Goal: Use online tool/utility: Utilize a website feature to perform a specific function

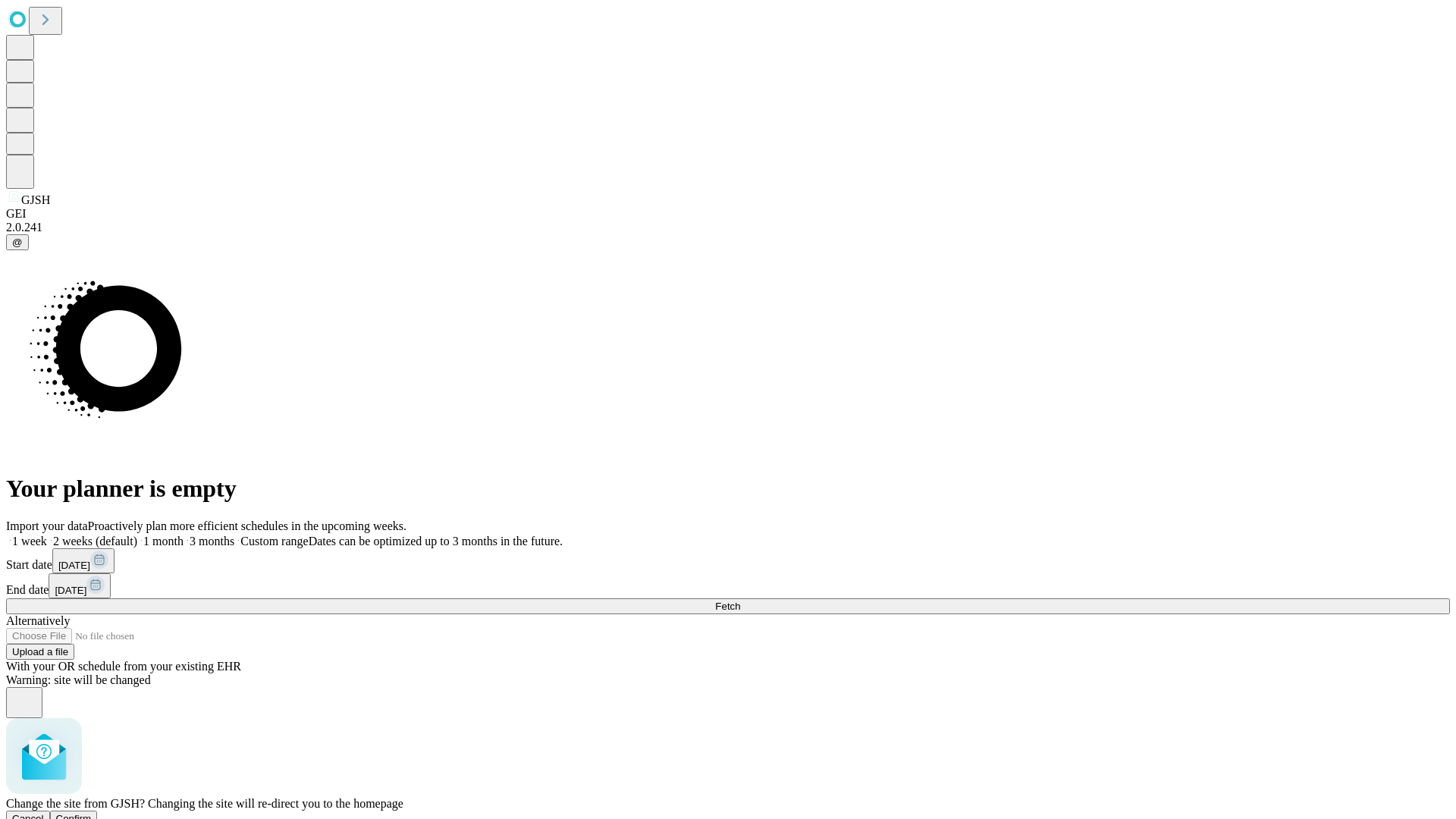
click at [92, 813] on span "Confirm" at bounding box center [73, 818] width 35 height 11
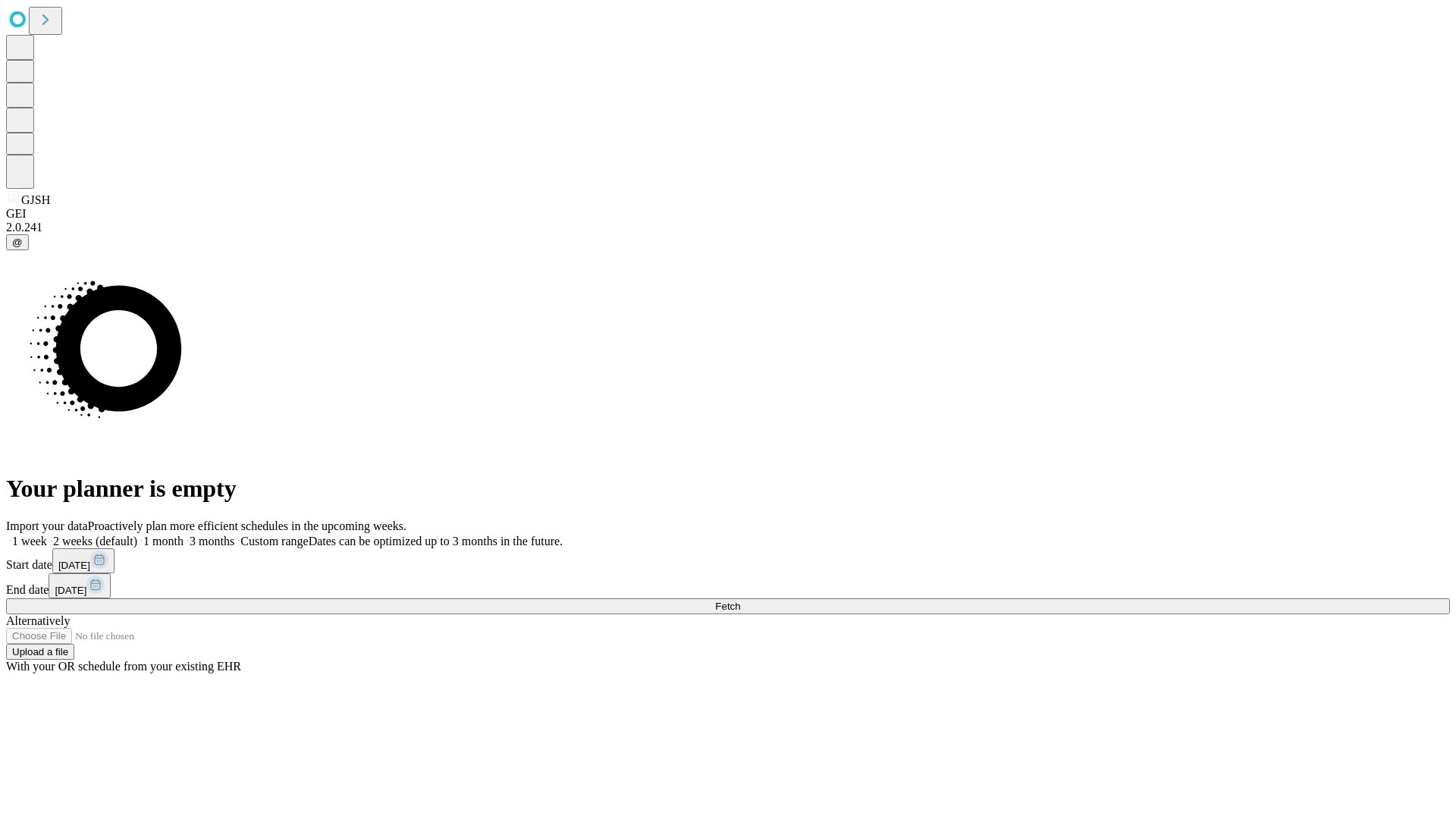
click at [137, 534] on label "2 weeks (default)" at bounding box center [92, 540] width 90 height 13
click at [739, 601] on span "Fetch" at bounding box center [727, 606] width 25 height 11
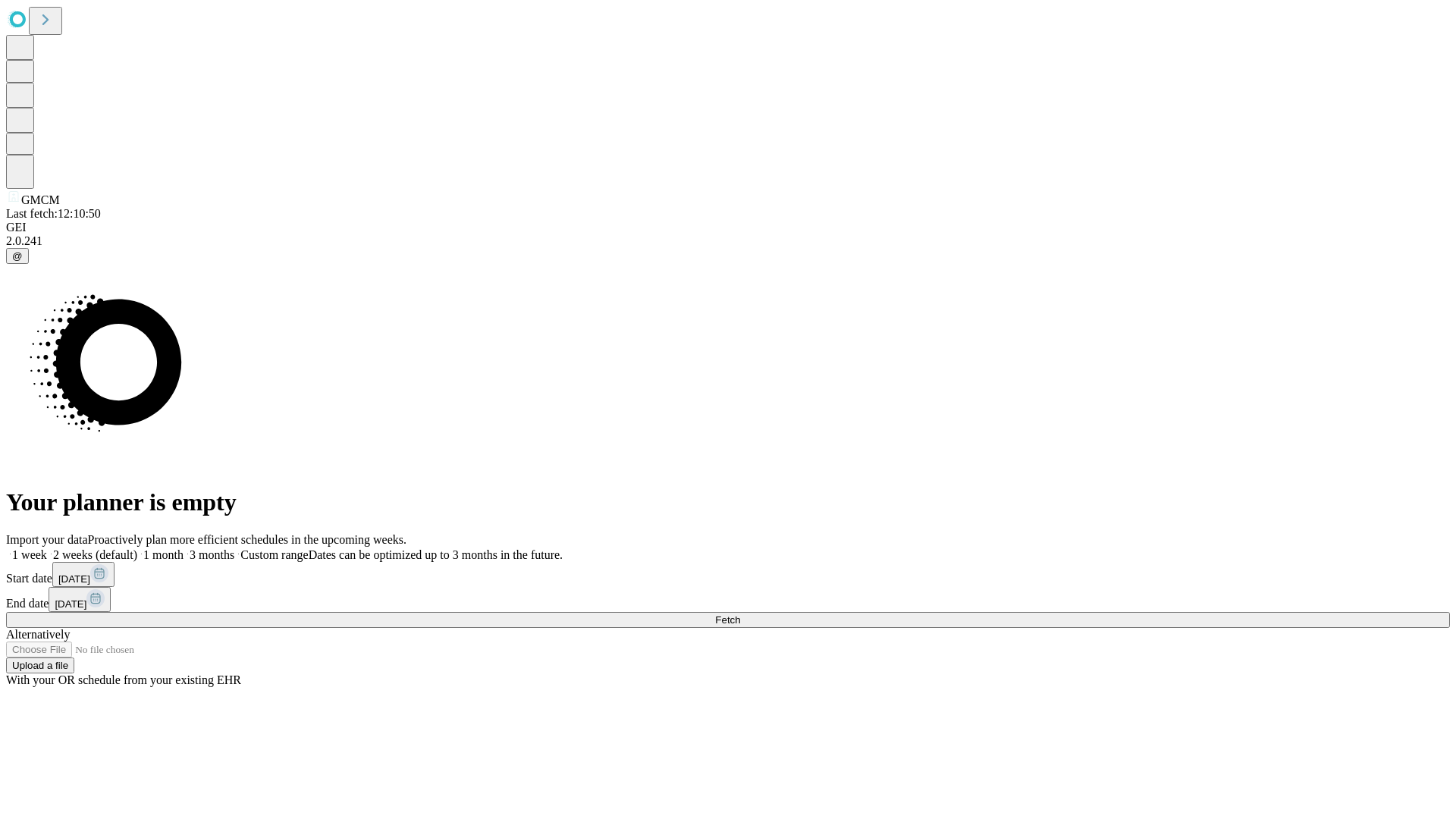
click at [137, 548] on label "2 weeks (default)" at bounding box center [92, 555] width 90 height 13
click at [739, 614] on span "Fetch" at bounding box center [727, 619] width 25 height 11
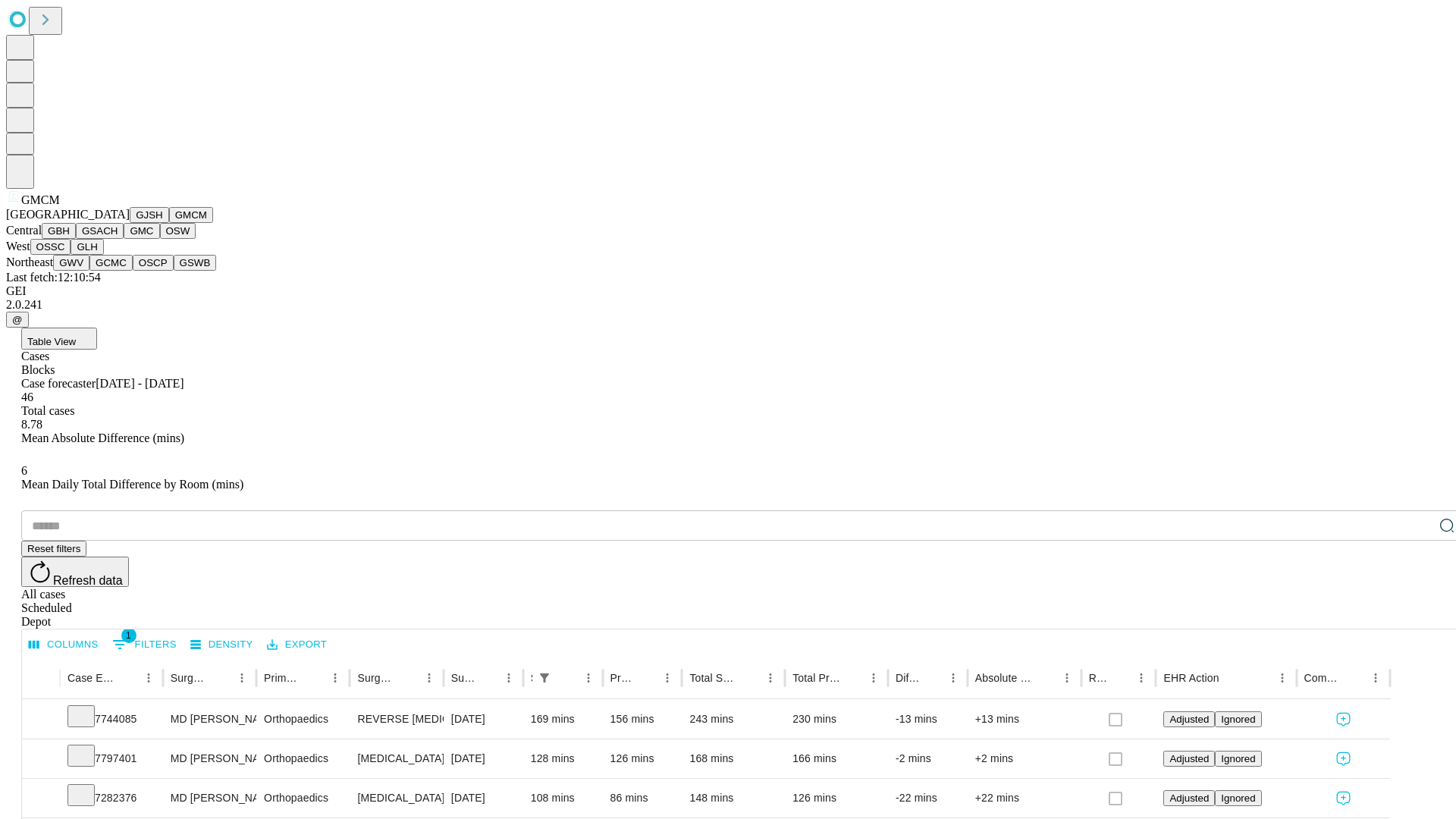
click at [76, 239] on button "GBH" at bounding box center [58, 231] width 34 height 16
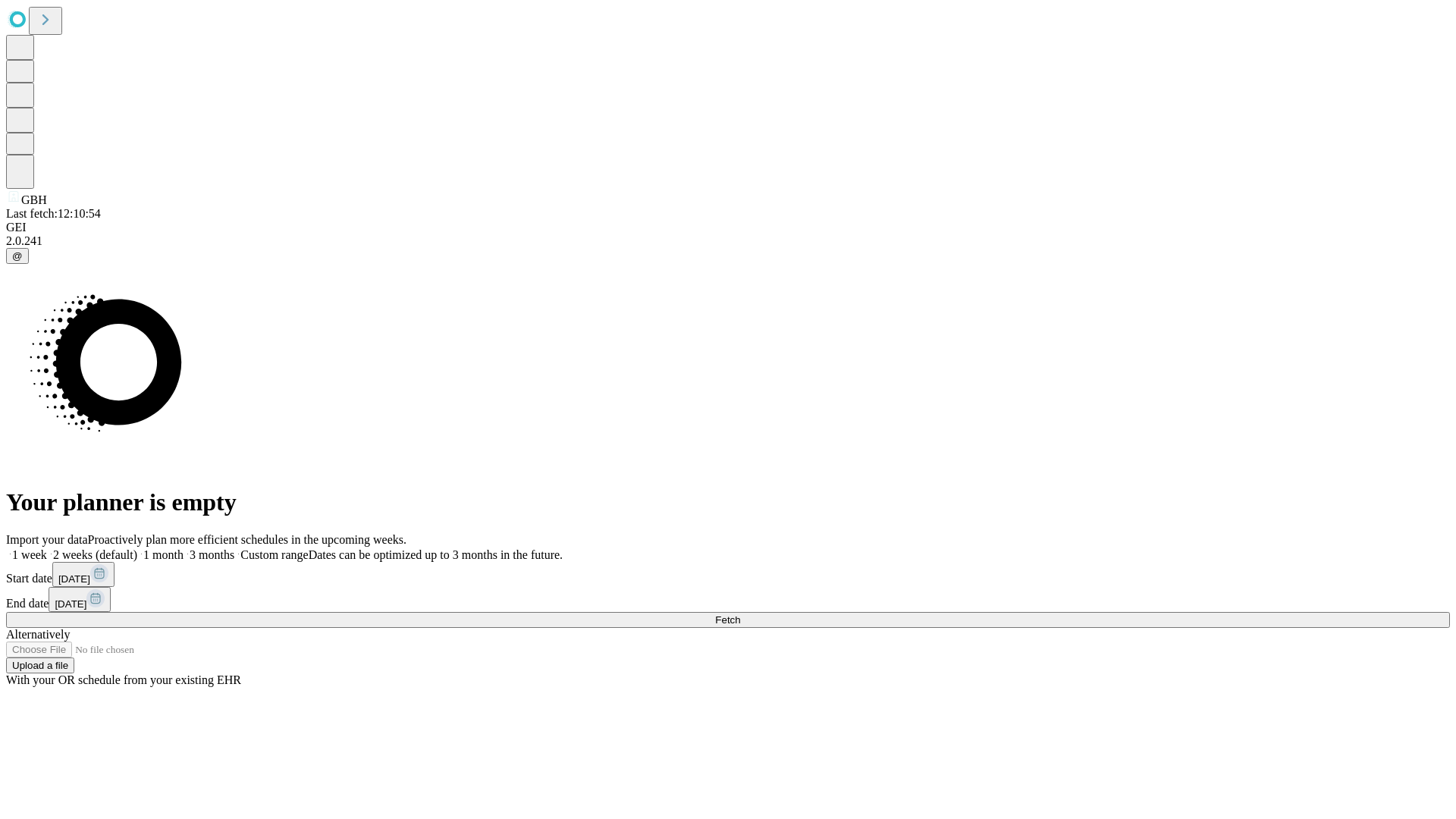
click at [137, 548] on label "2 weeks (default)" at bounding box center [92, 555] width 90 height 13
click at [739, 614] on span "Fetch" at bounding box center [727, 619] width 25 height 11
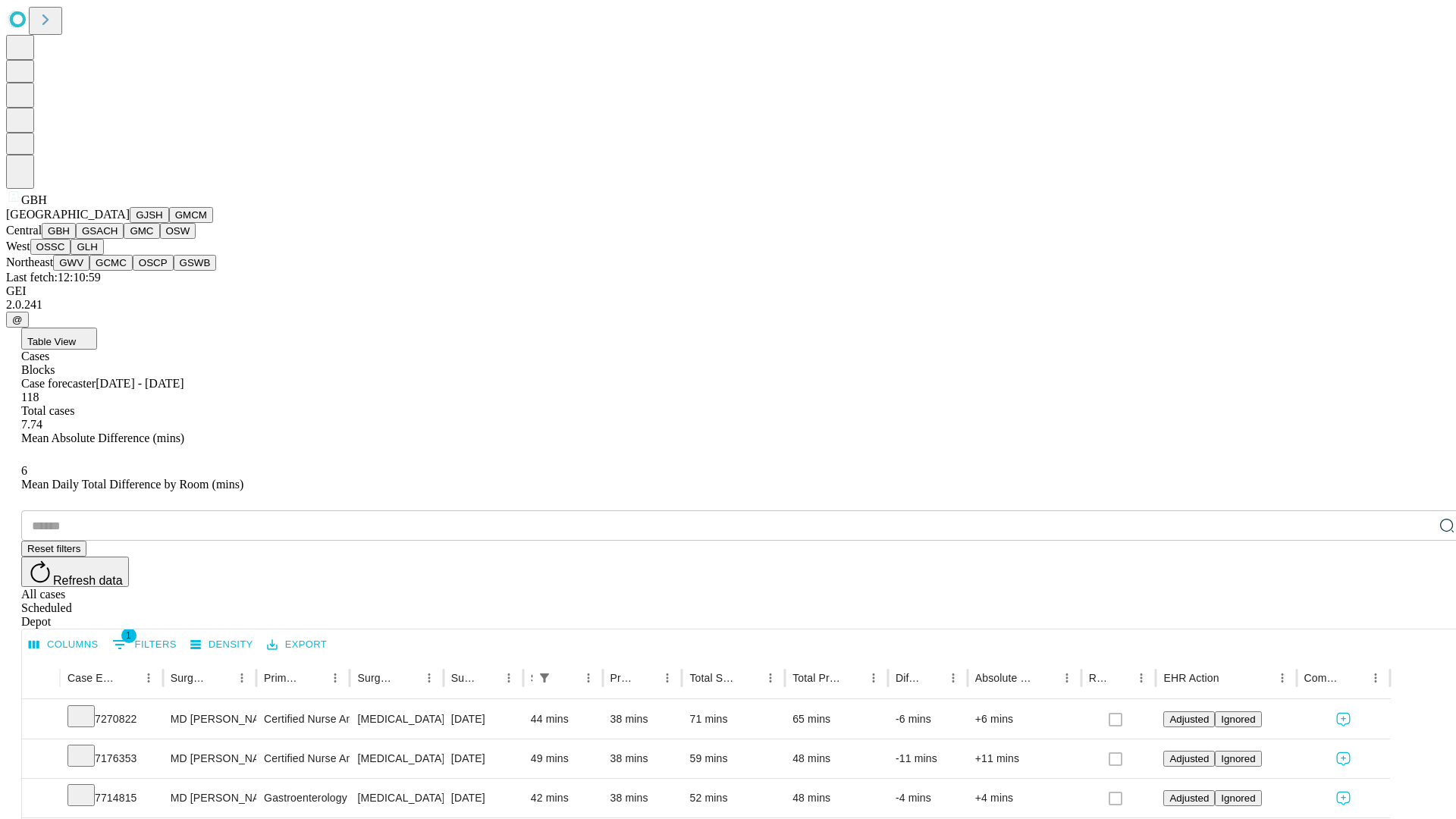
click at [118, 239] on button "GSACH" at bounding box center [100, 231] width 48 height 16
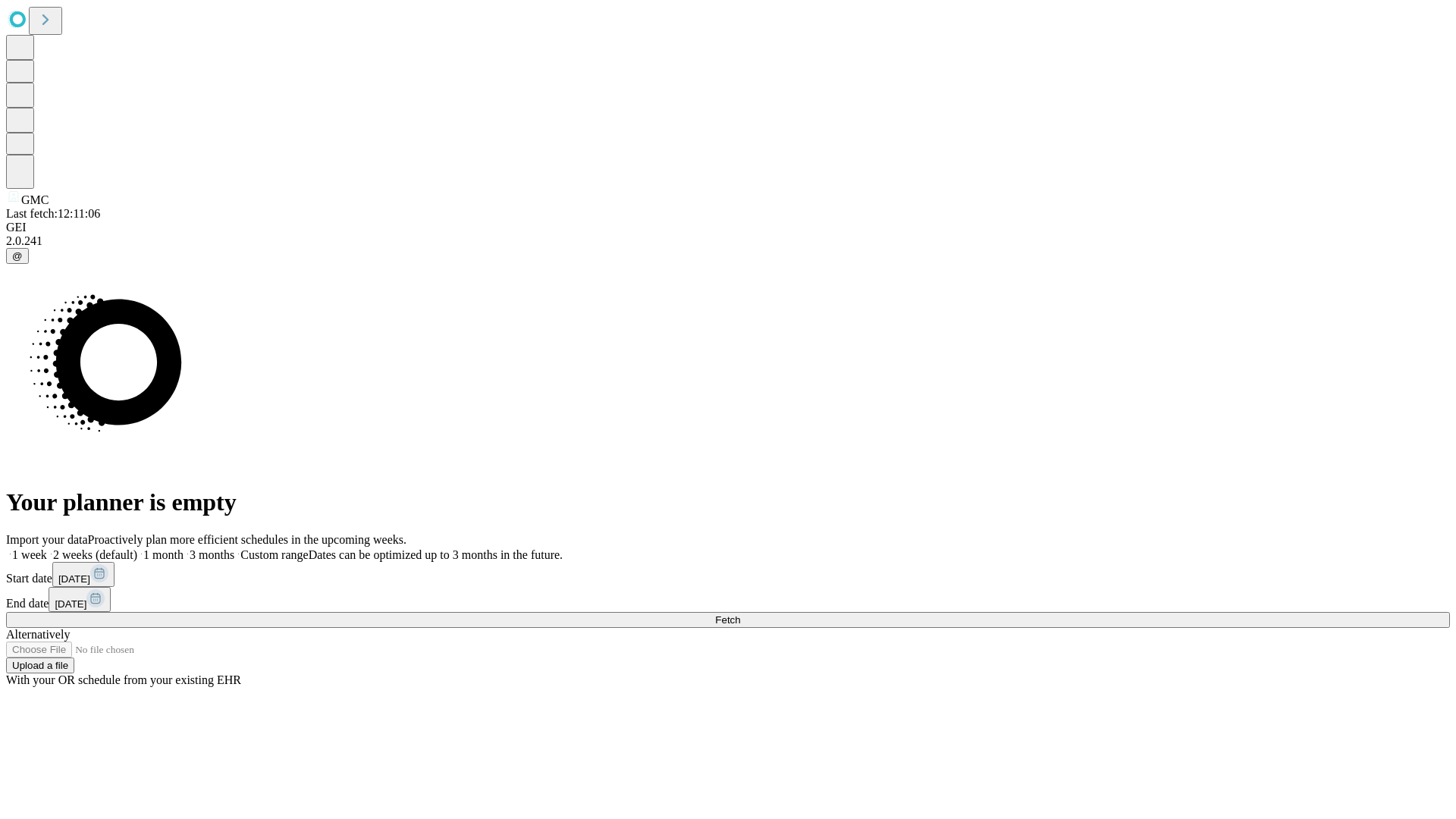
click at [137, 548] on label "2 weeks (default)" at bounding box center [92, 555] width 90 height 13
click at [739, 614] on span "Fetch" at bounding box center [727, 619] width 25 height 11
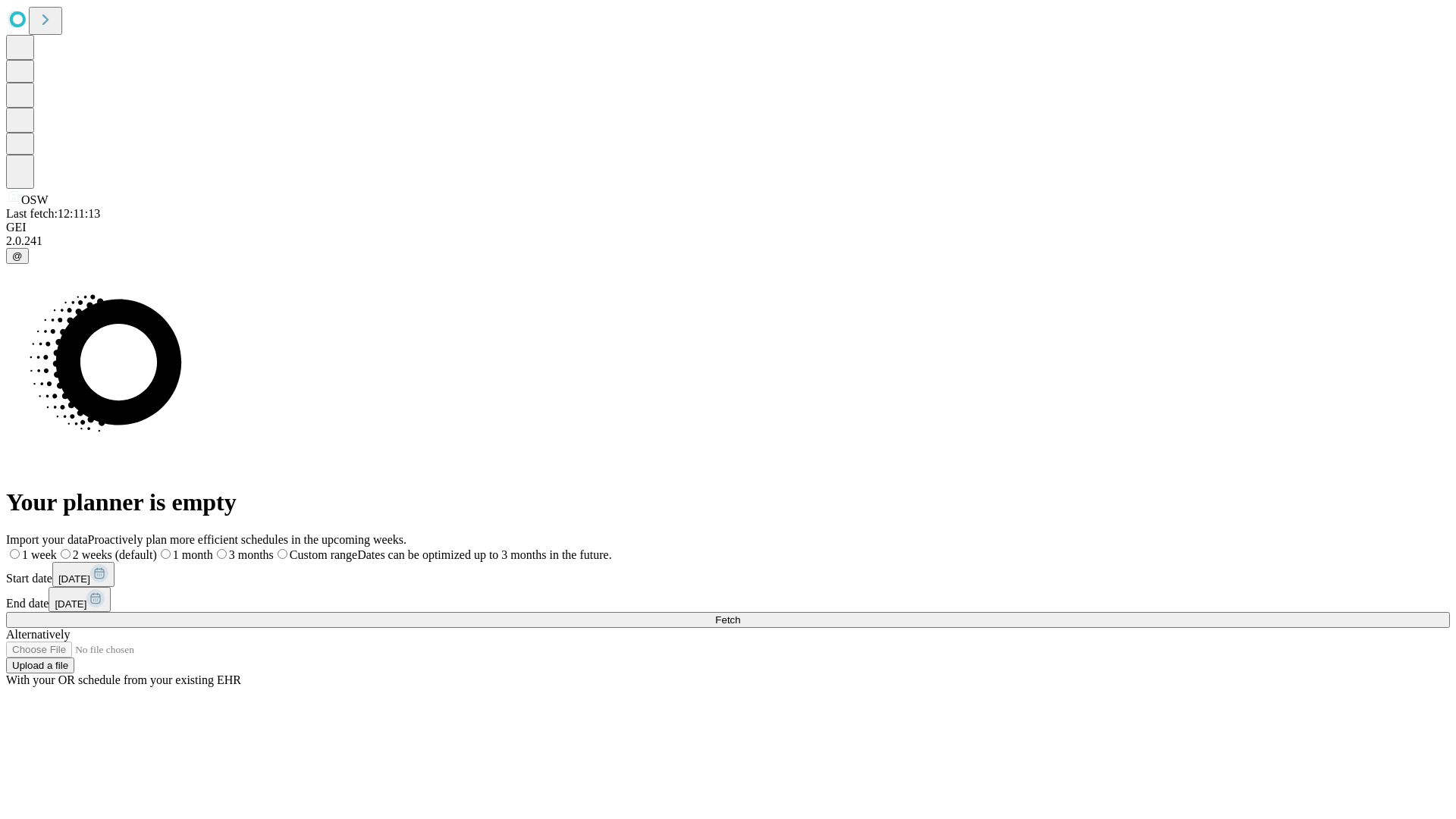
click at [157, 548] on label "2 weeks (default)" at bounding box center [106, 555] width 100 height 13
click at [739, 614] on span "Fetch" at bounding box center [727, 619] width 25 height 11
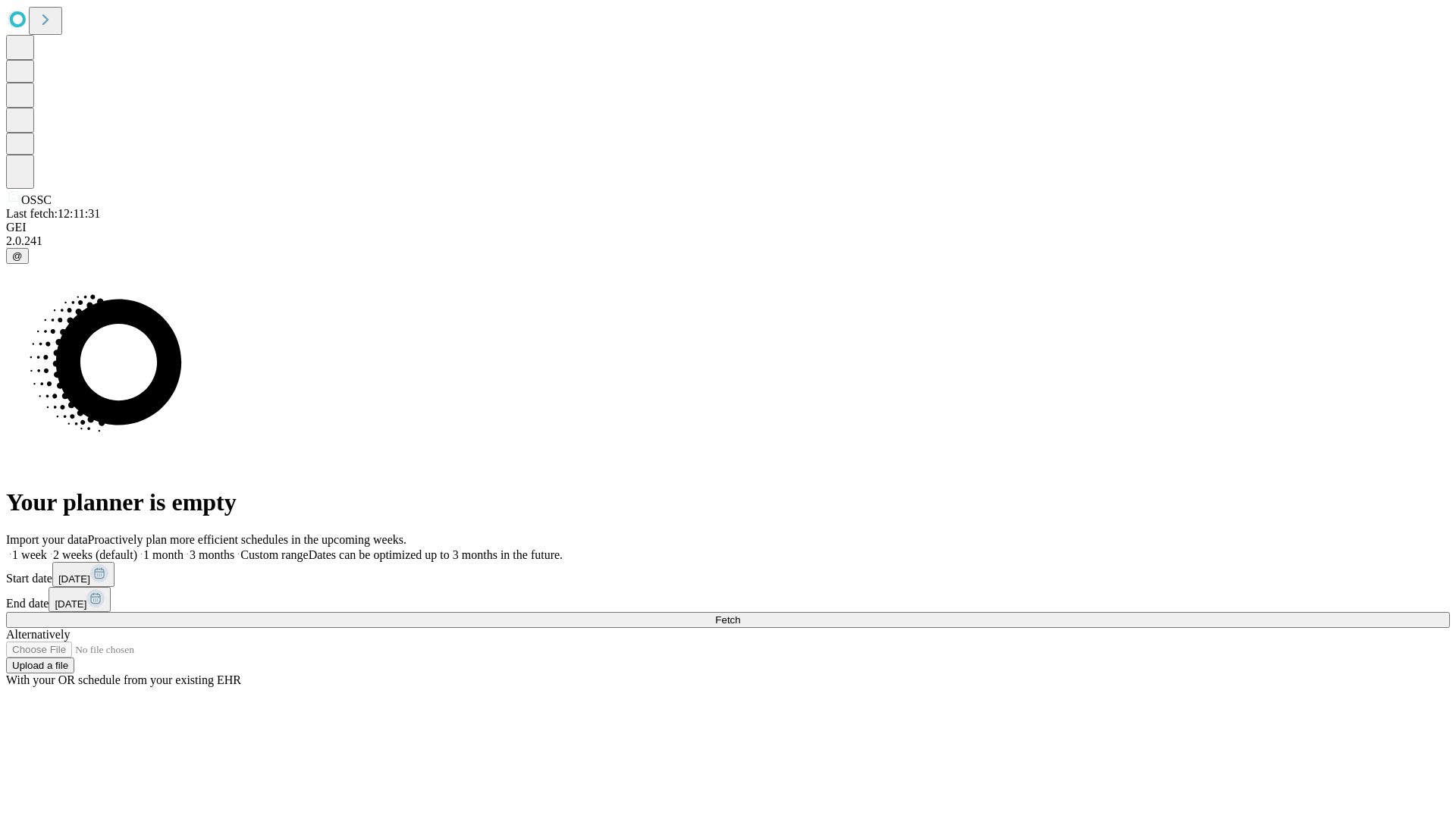
click at [137, 548] on label "2 weeks (default)" at bounding box center [92, 555] width 90 height 13
click at [739, 614] on span "Fetch" at bounding box center [727, 619] width 25 height 11
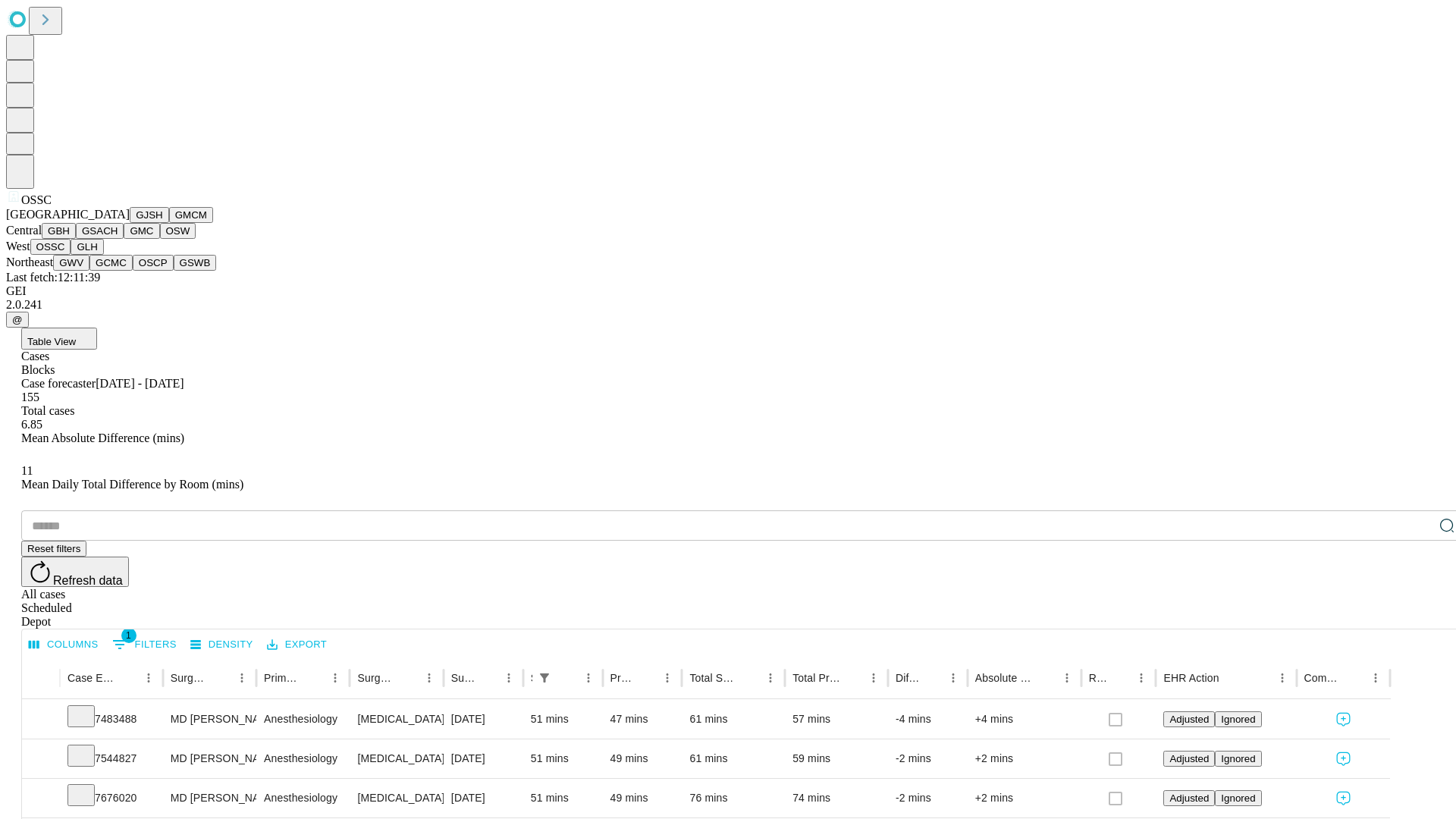
click at [103, 255] on button "GLH" at bounding box center [87, 247] width 33 height 16
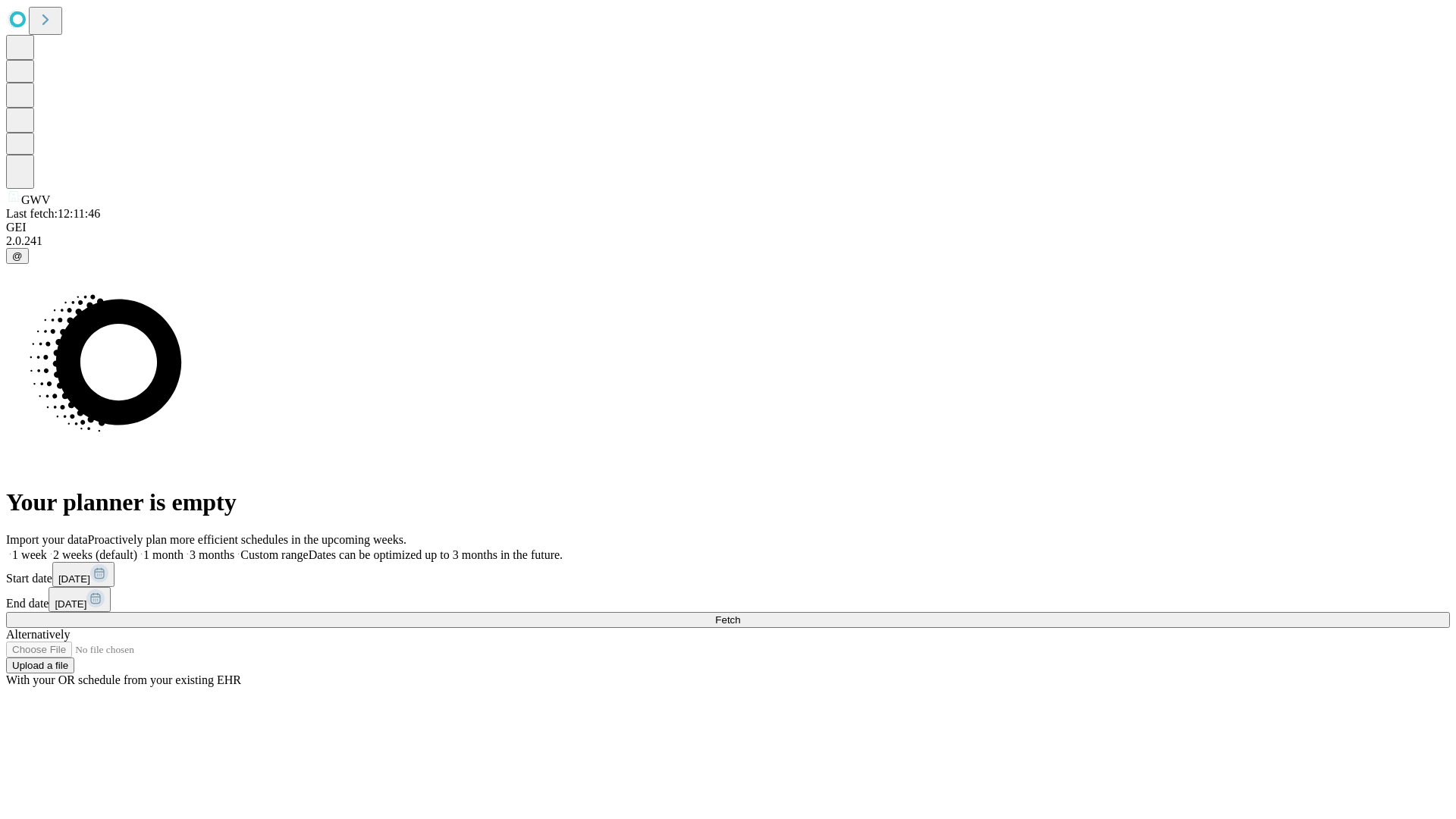
click at [137, 548] on label "2 weeks (default)" at bounding box center [92, 555] width 90 height 13
click at [739, 614] on span "Fetch" at bounding box center [727, 619] width 25 height 11
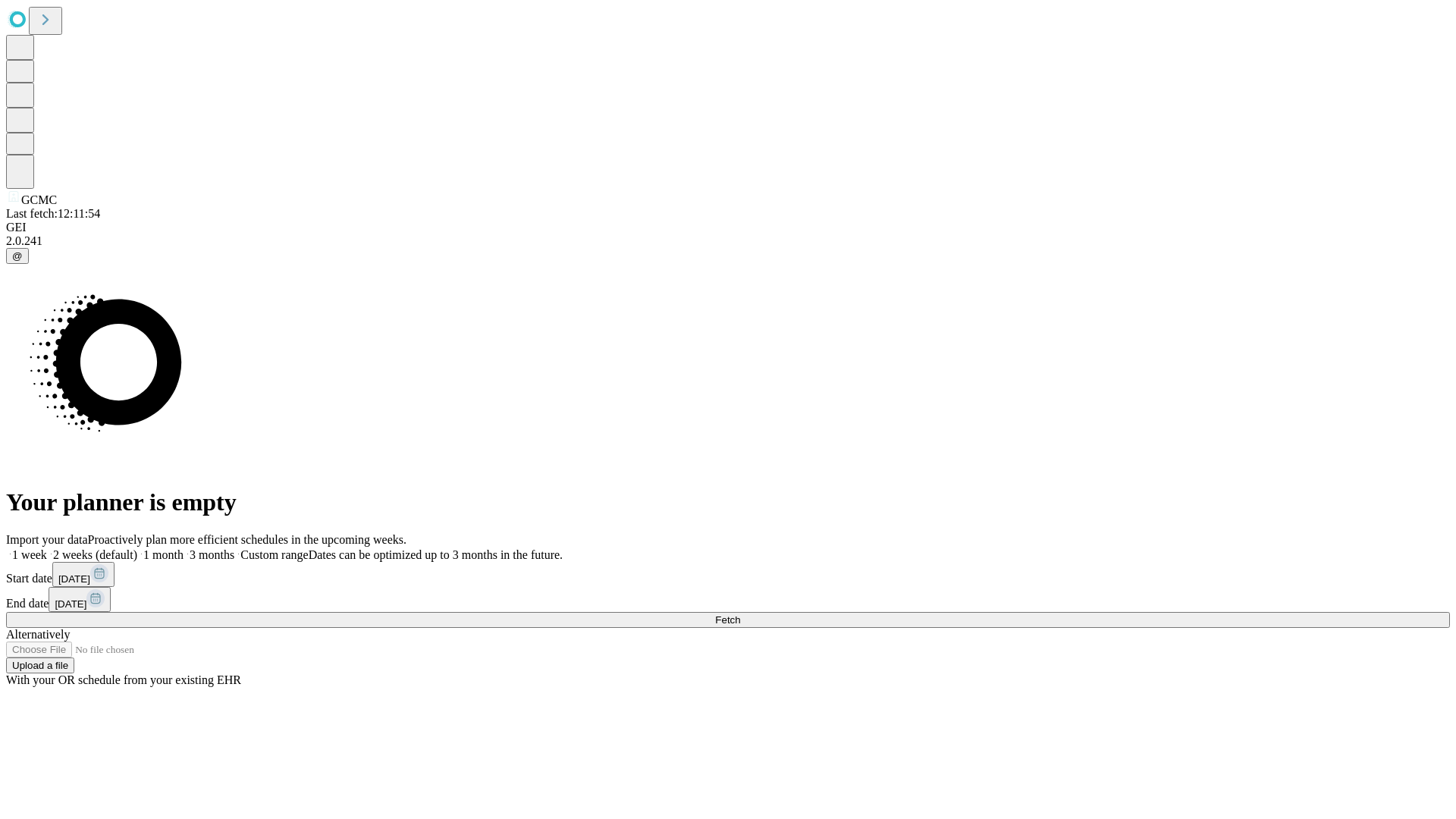
click at [137, 548] on label "2 weeks (default)" at bounding box center [92, 555] width 90 height 13
click at [739, 614] on span "Fetch" at bounding box center [727, 619] width 25 height 11
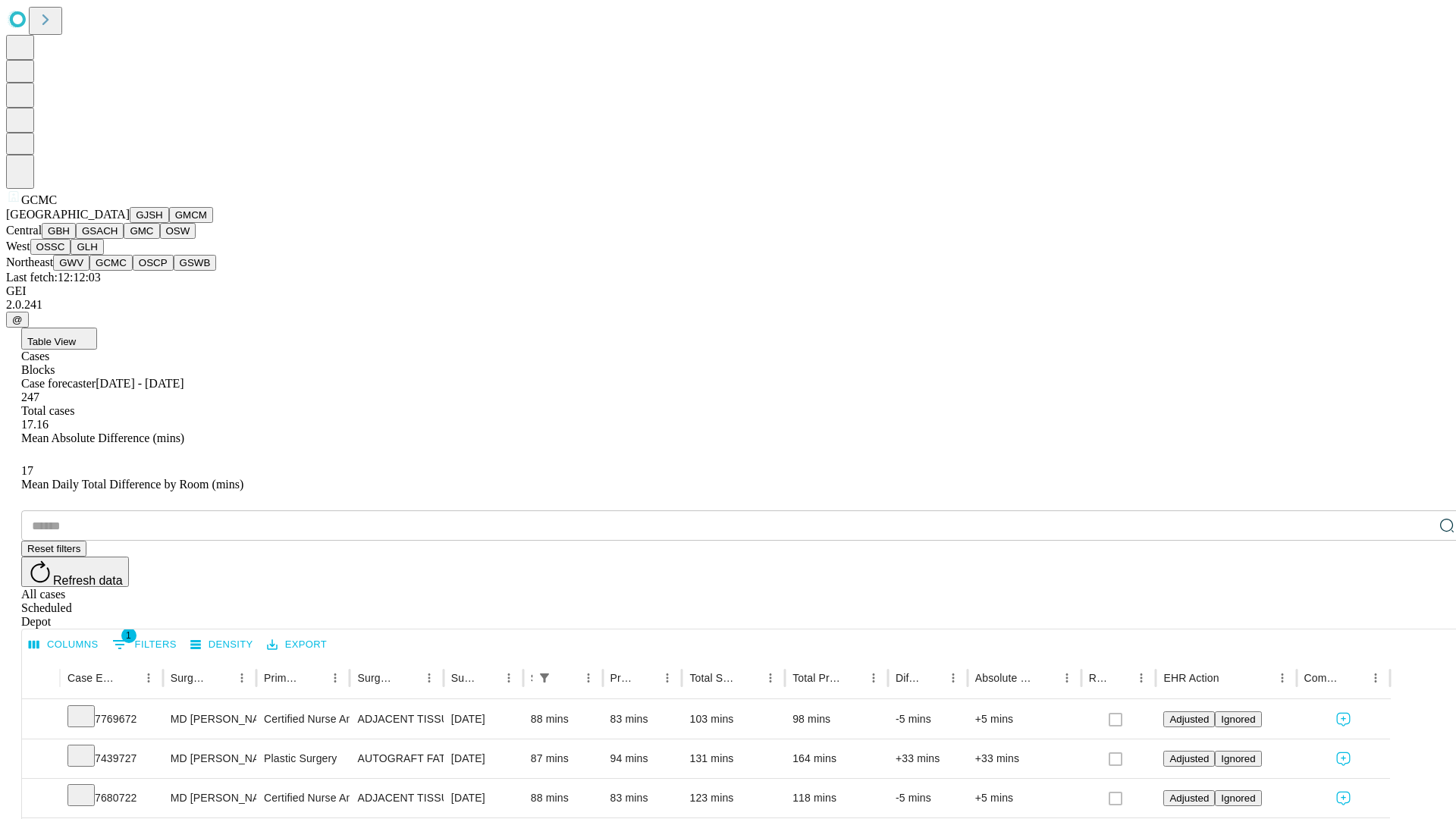
click at [133, 271] on button "OSCP" at bounding box center [153, 263] width 41 height 16
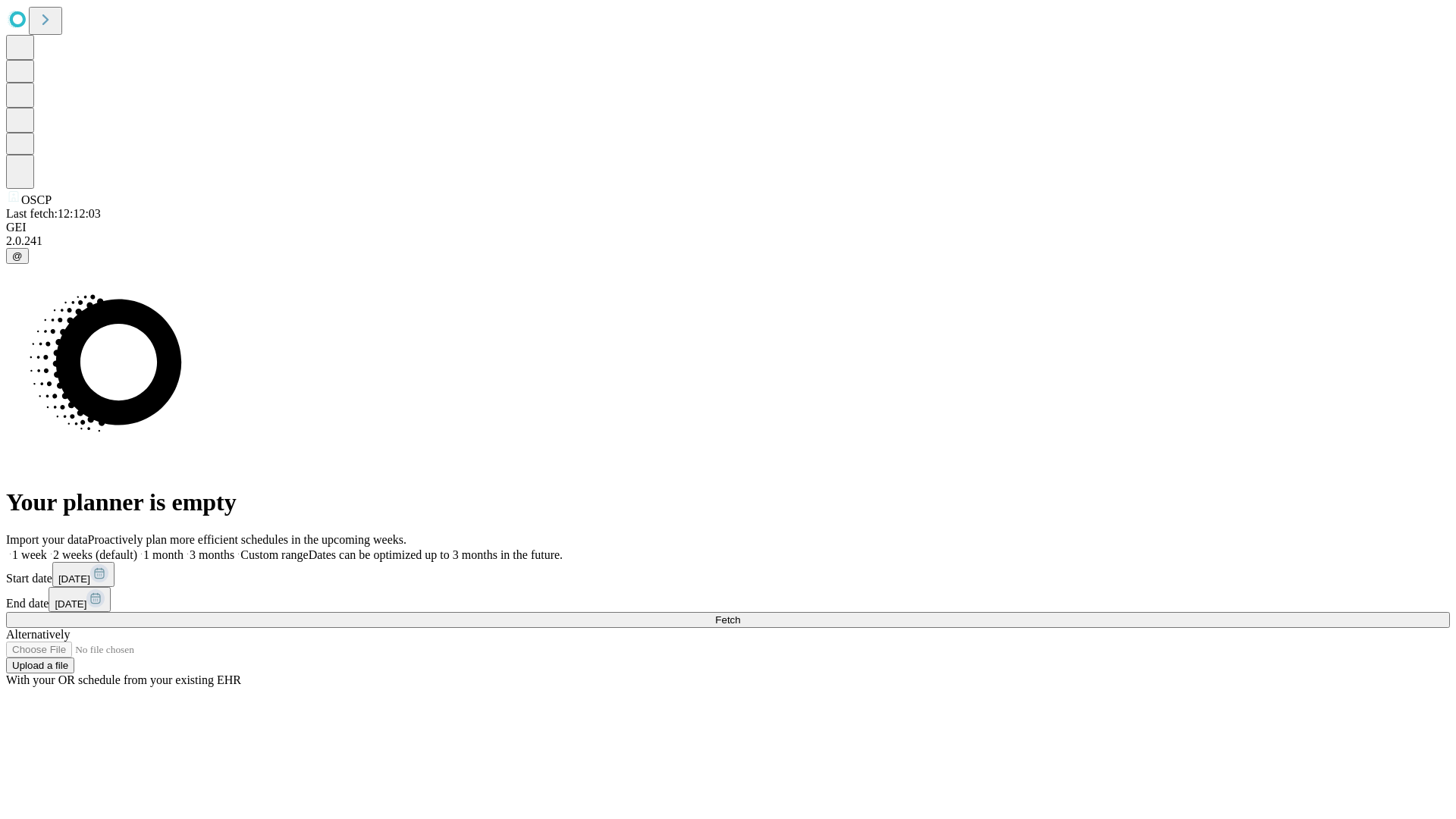
click at [137, 548] on label "2 weeks (default)" at bounding box center [92, 555] width 90 height 13
click at [739, 614] on span "Fetch" at bounding box center [727, 619] width 25 height 11
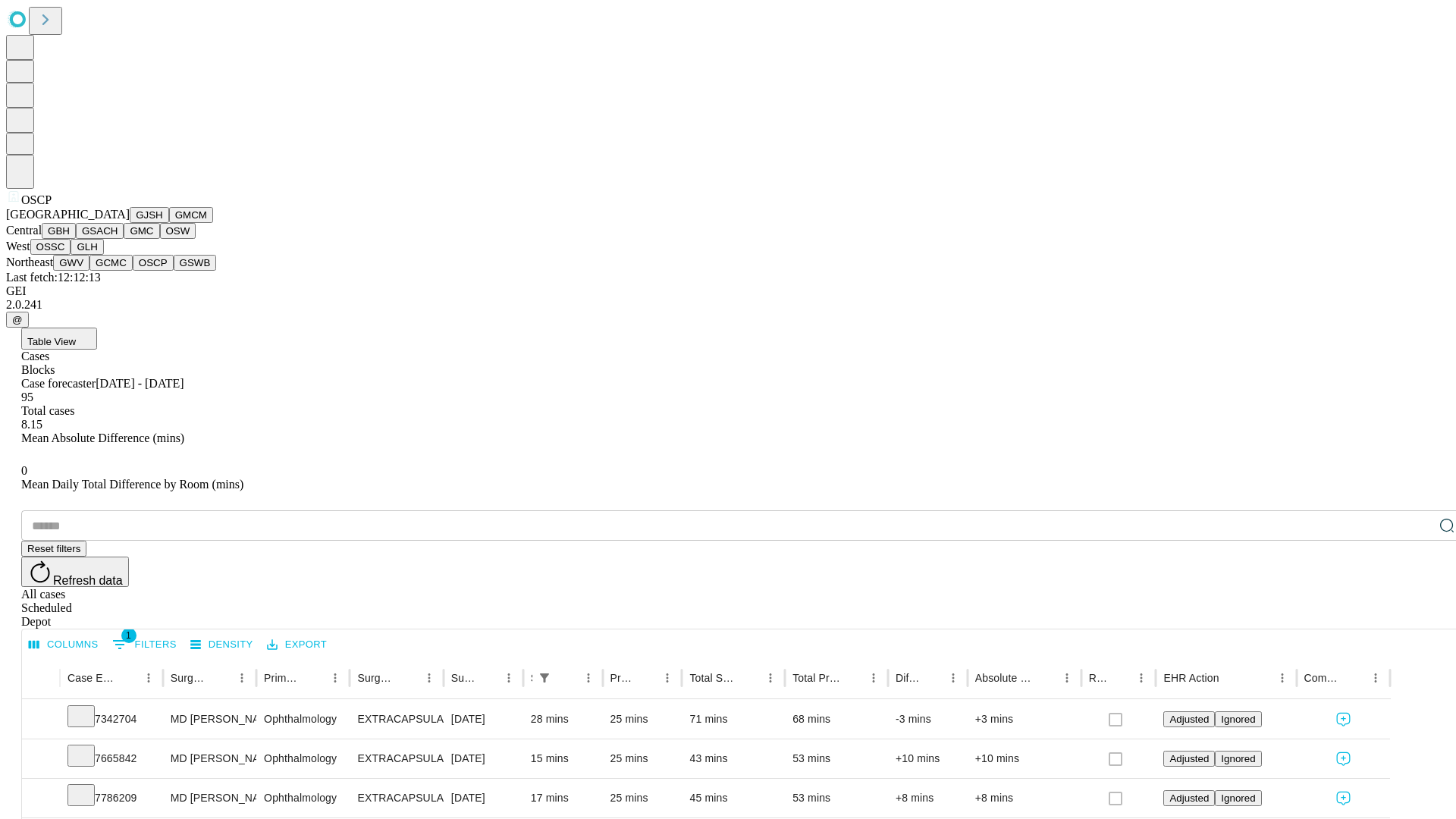
click at [173, 271] on button "GSWB" at bounding box center [195, 263] width 43 height 16
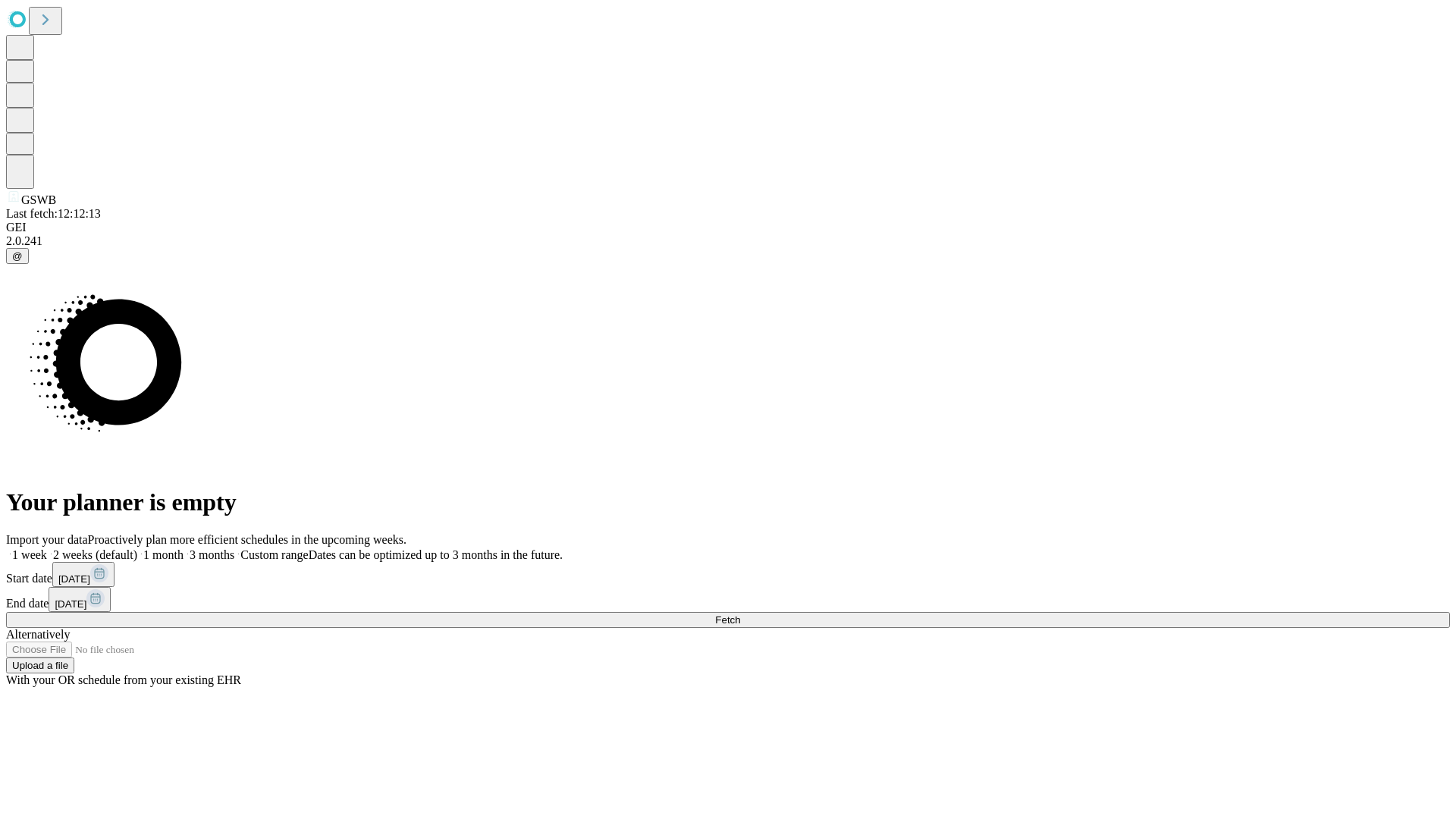
click at [137, 548] on label "2 weeks (default)" at bounding box center [92, 555] width 90 height 13
click at [739, 614] on span "Fetch" at bounding box center [727, 619] width 25 height 11
